Goal: Transaction & Acquisition: Purchase product/service

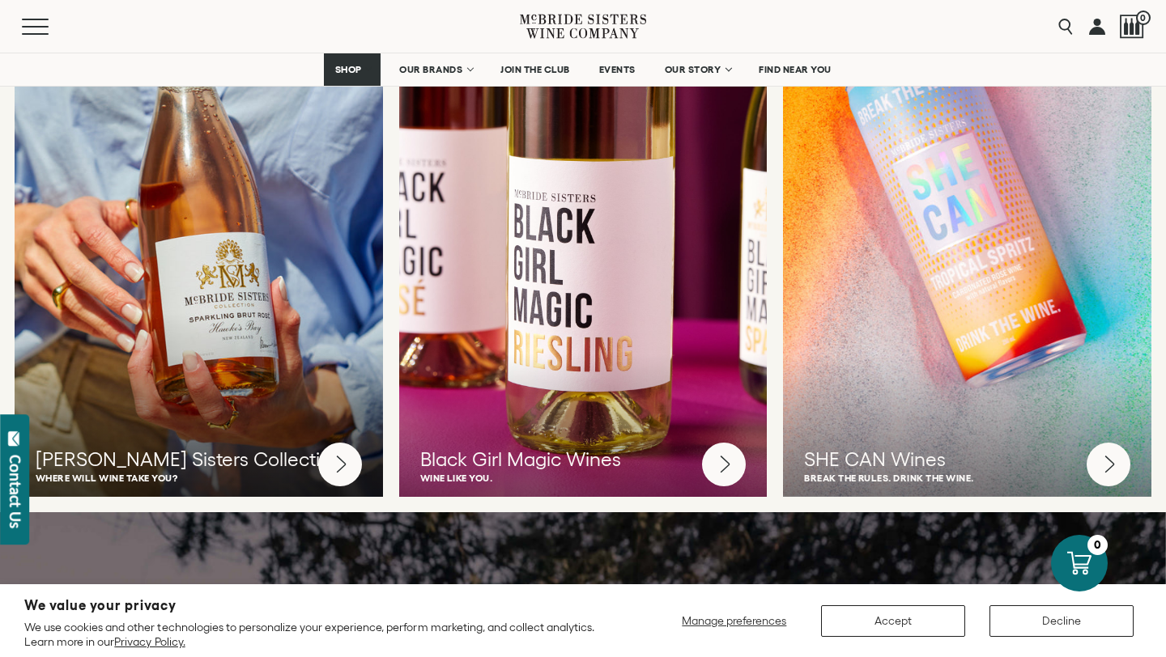
scroll to position [4267, 0]
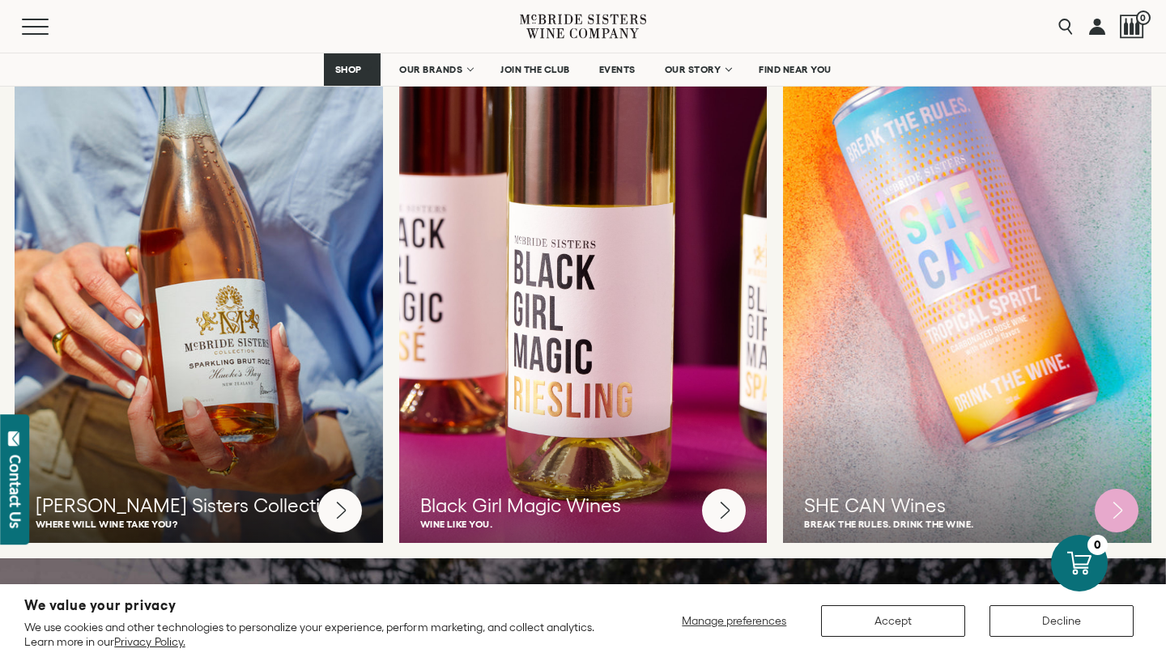
click at [940, 255] on div at bounding box center [966, 267] width 405 height 607
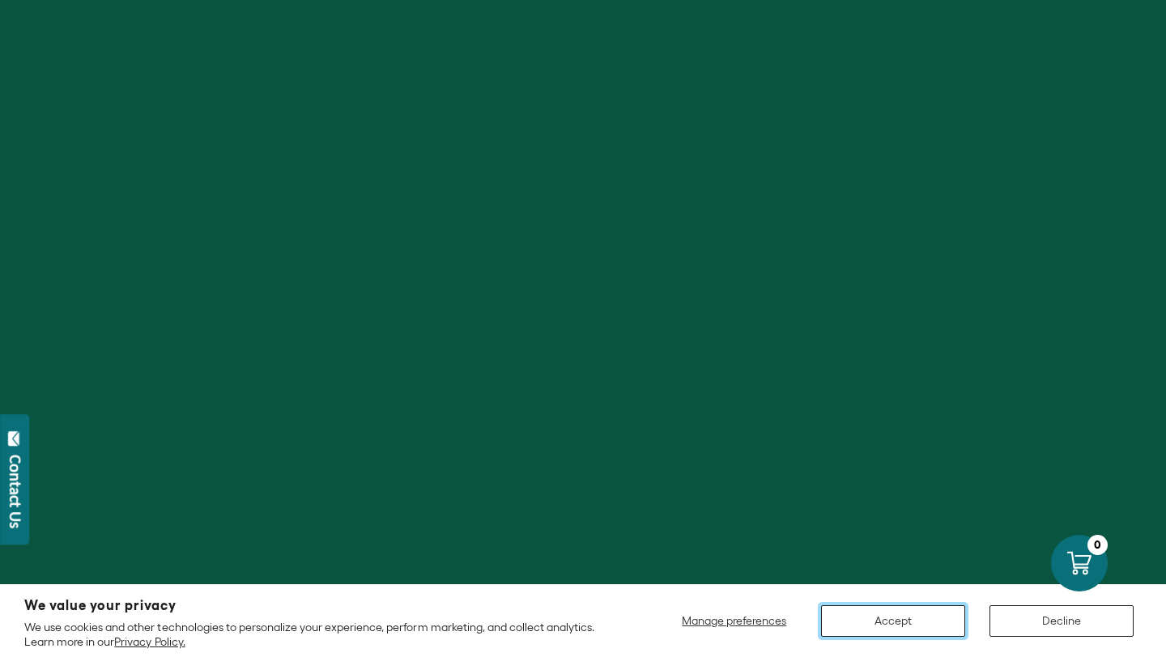
click at [919, 618] on button "Accept" at bounding box center [893, 621] width 144 height 32
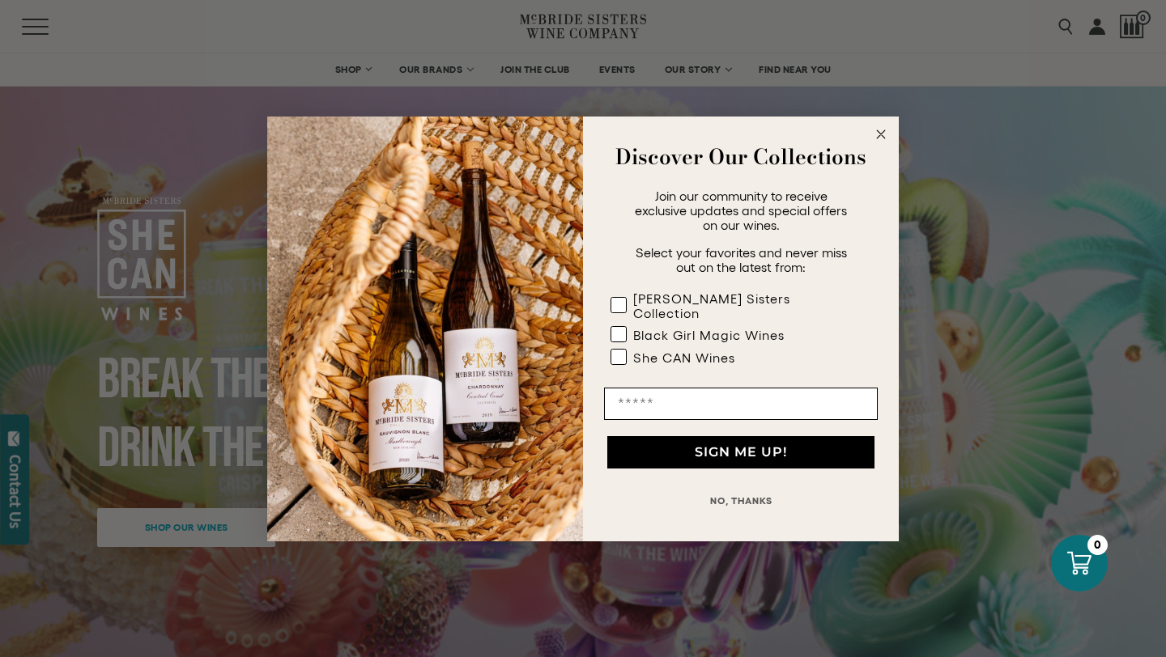
click at [881, 138] on icon "Close dialog" at bounding box center [881, 134] width 8 height 8
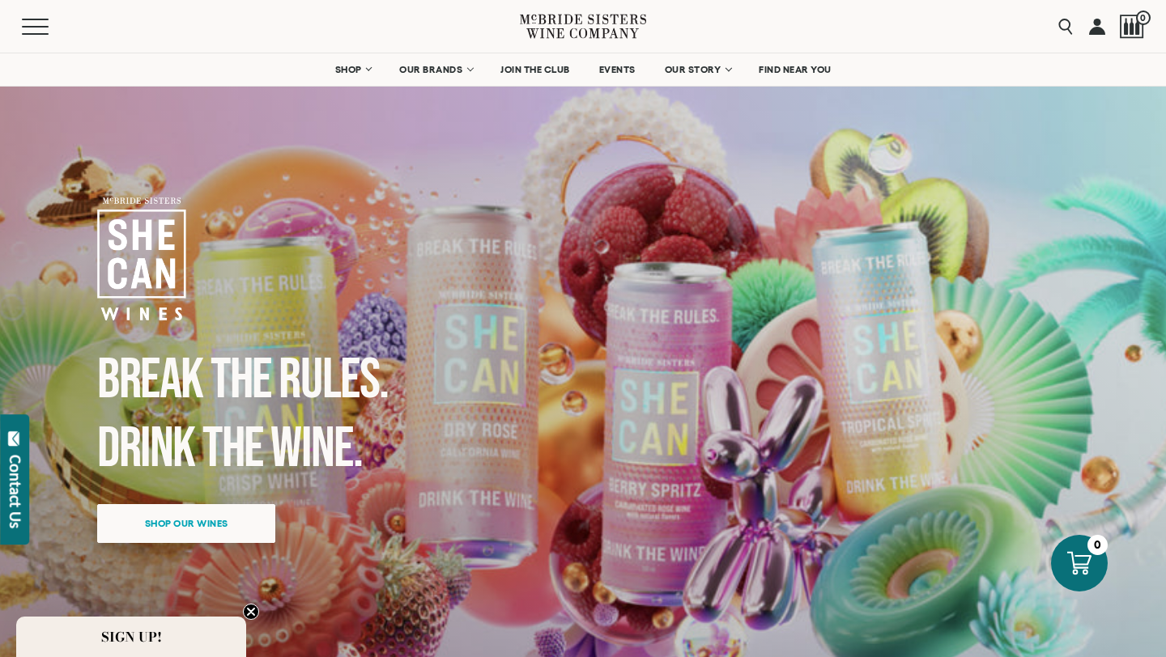
click at [224, 526] on span "Shop our wines" at bounding box center [187, 523] width 140 height 32
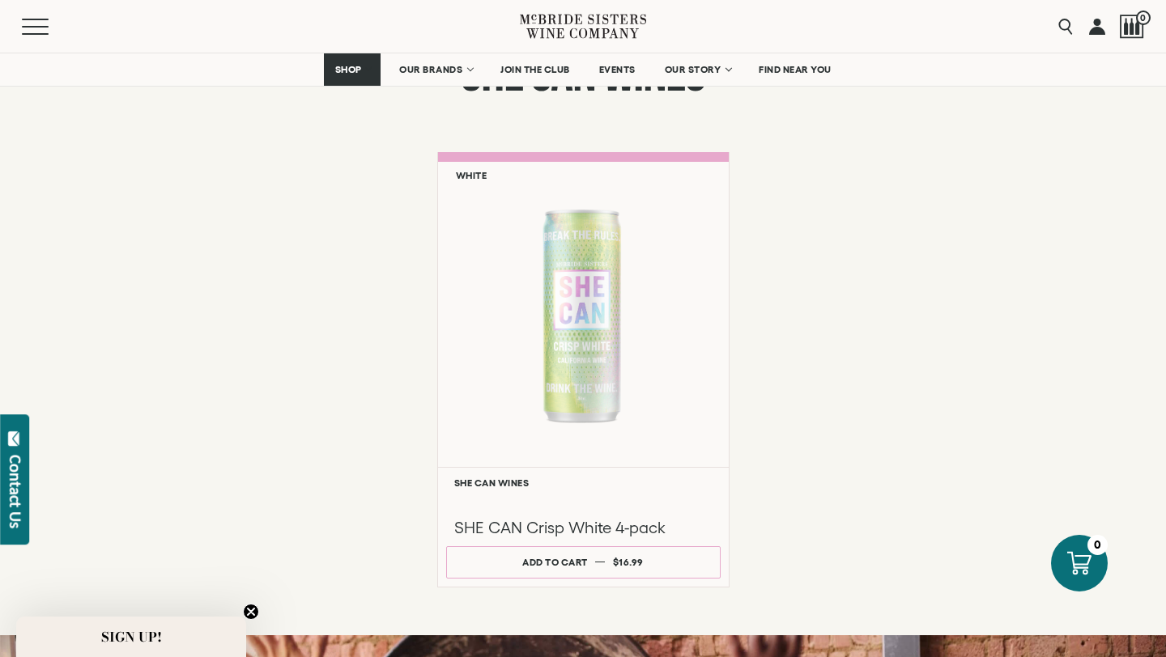
scroll to position [1218, 0]
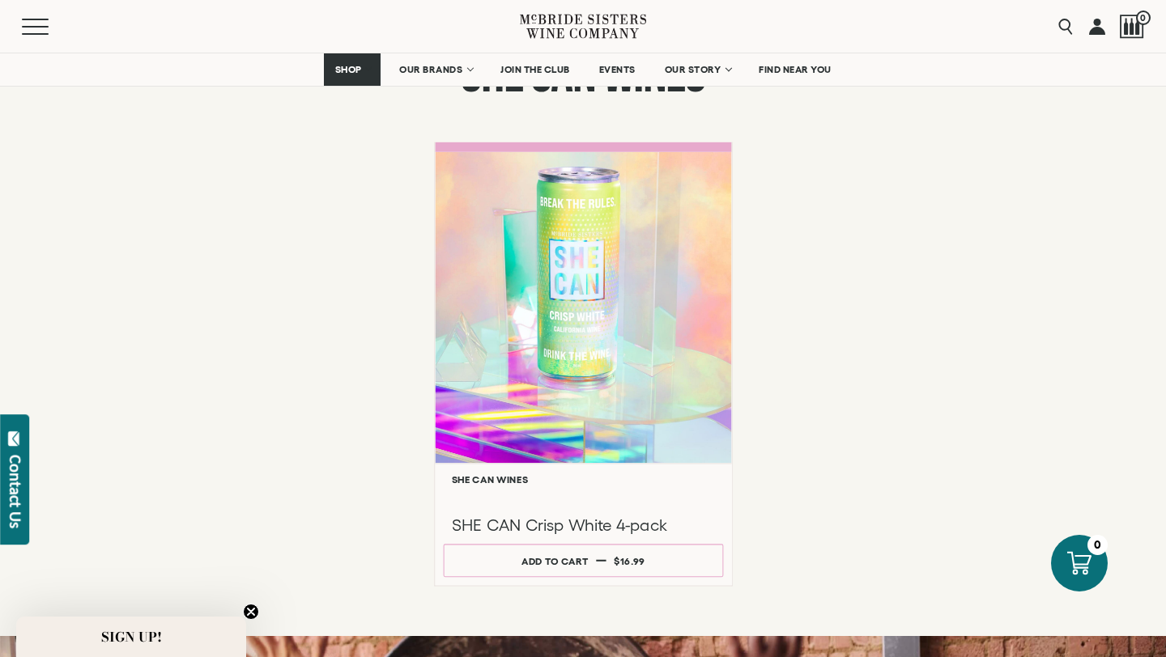
click at [605, 318] on div at bounding box center [583, 307] width 296 height 312
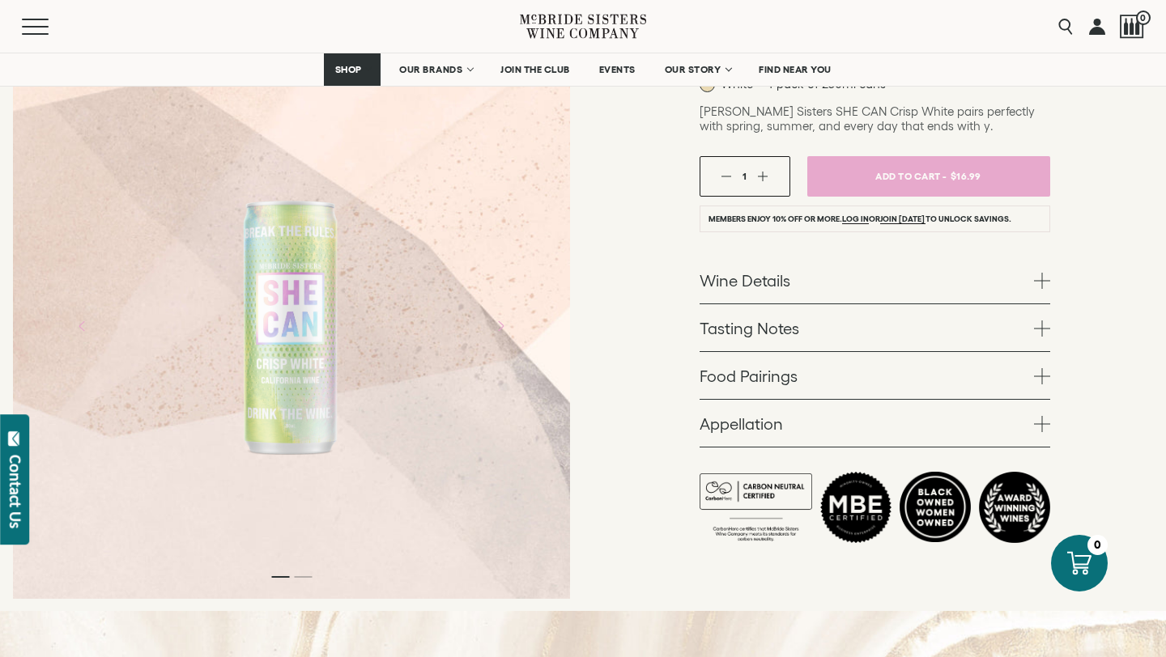
scroll to position [284, 0]
